Goal: Information Seeking & Learning: Learn about a topic

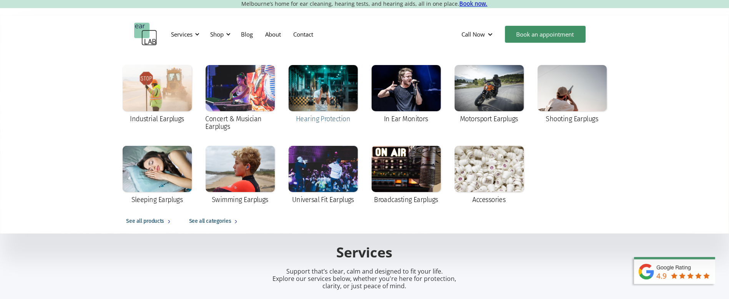
click at [329, 77] on div at bounding box center [323, 88] width 69 height 46
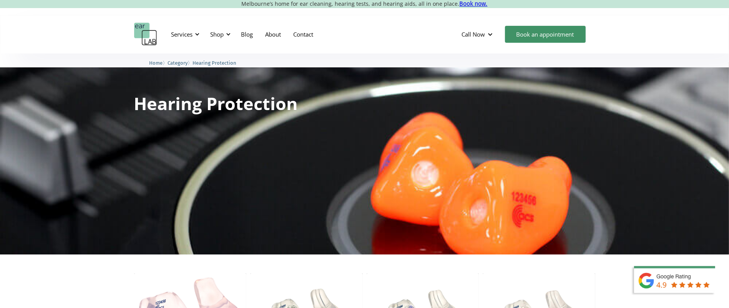
drag, startPoint x: 729, startPoint y: 61, endPoint x: 731, endPoint y: 67, distance: 6.4
click at [729, 67] on html "Melbourne’s home for ear cleaning, hearing tests, and hearing aids, all in one …" at bounding box center [364, 154] width 729 height 308
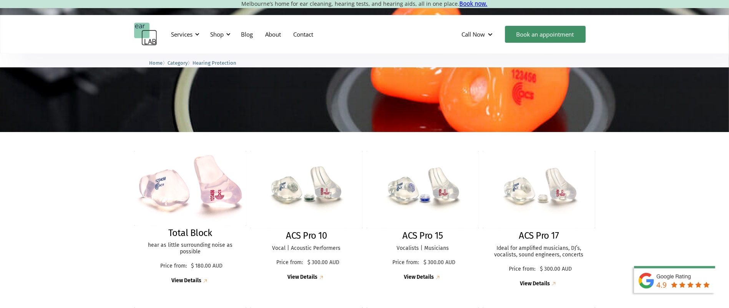
scroll to position [166, 0]
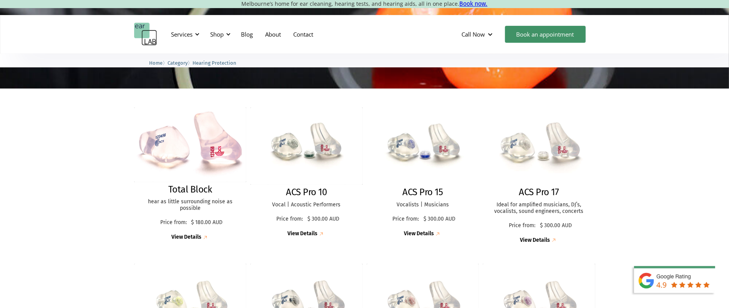
click at [530, 142] on img at bounding box center [539, 146] width 122 height 84
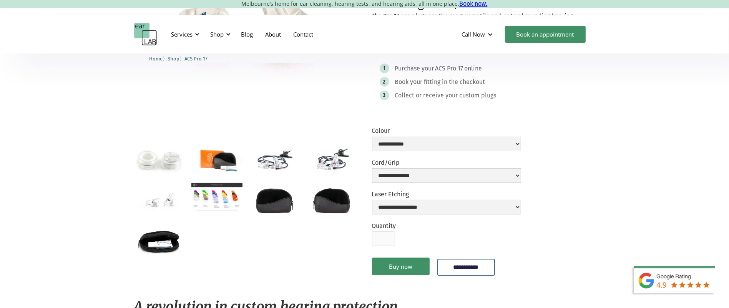
scroll to position [152, 0]
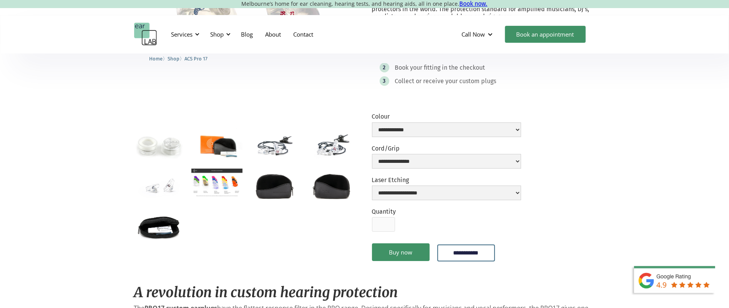
click at [214, 194] on img "open lightbox" at bounding box center [216, 182] width 51 height 29
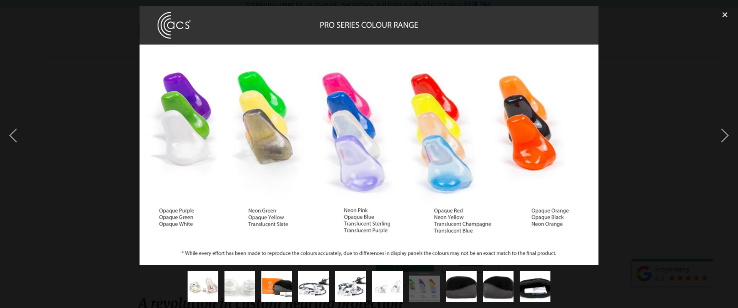
click at [642, 106] on div at bounding box center [369, 135] width 738 height 258
